Goal: Browse casually: Explore the website without a specific task or goal

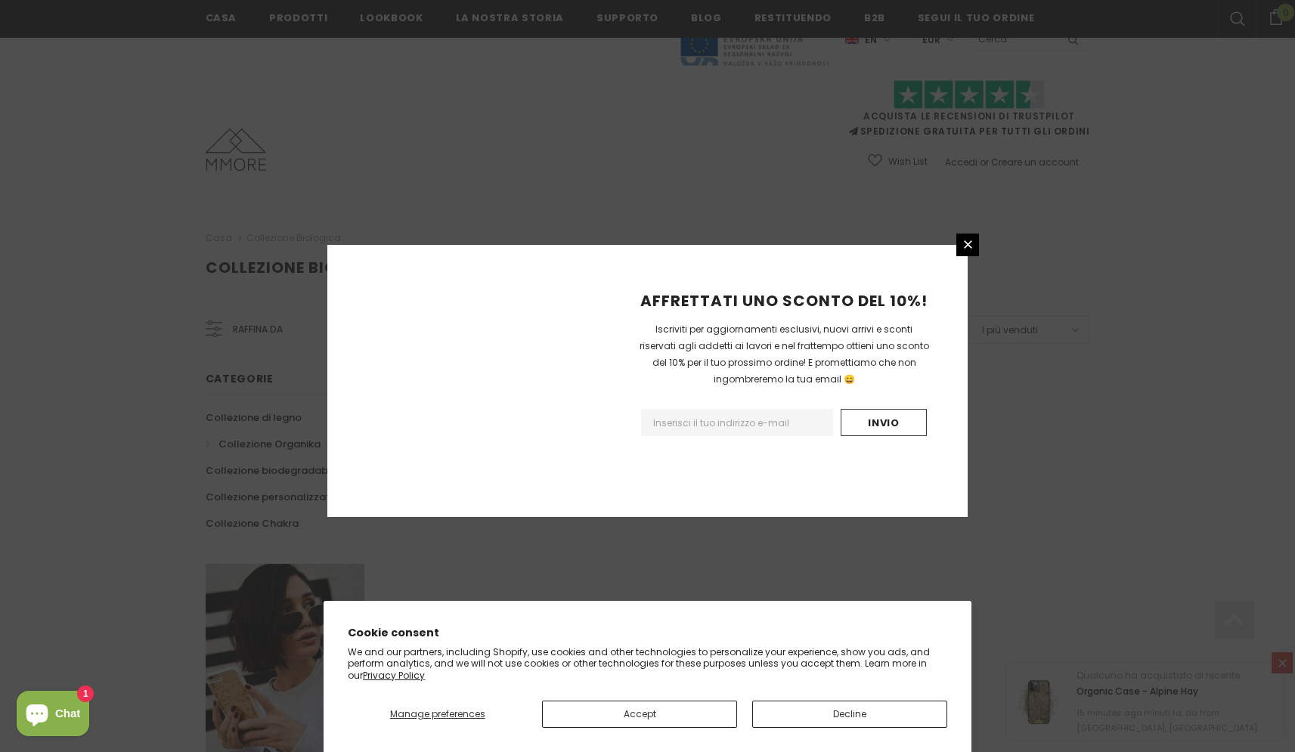
scroll to position [797, 0]
